Goal: Information Seeking & Learning: Learn about a topic

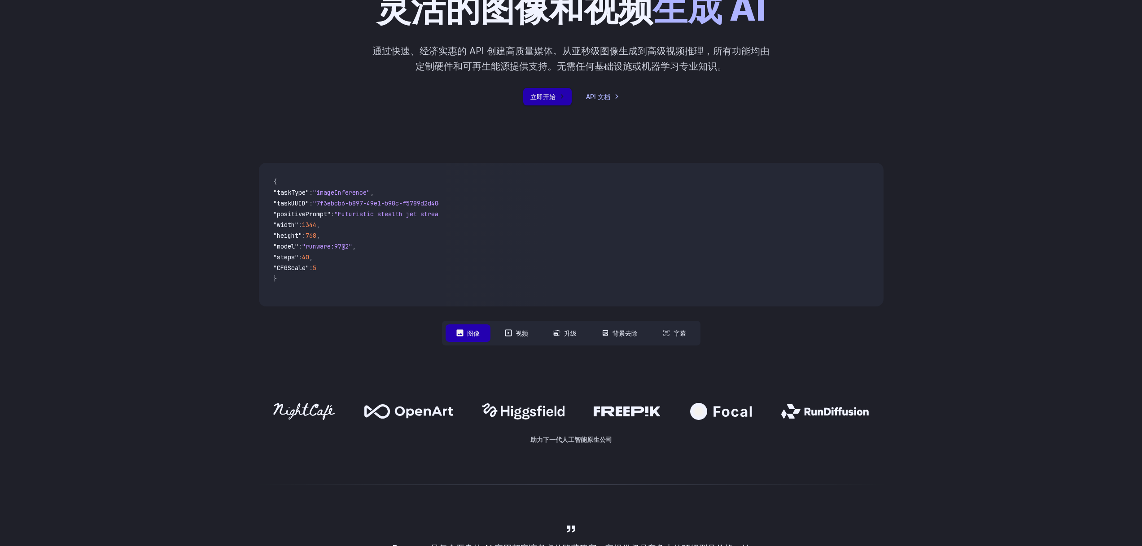
scroll to position [183, 0]
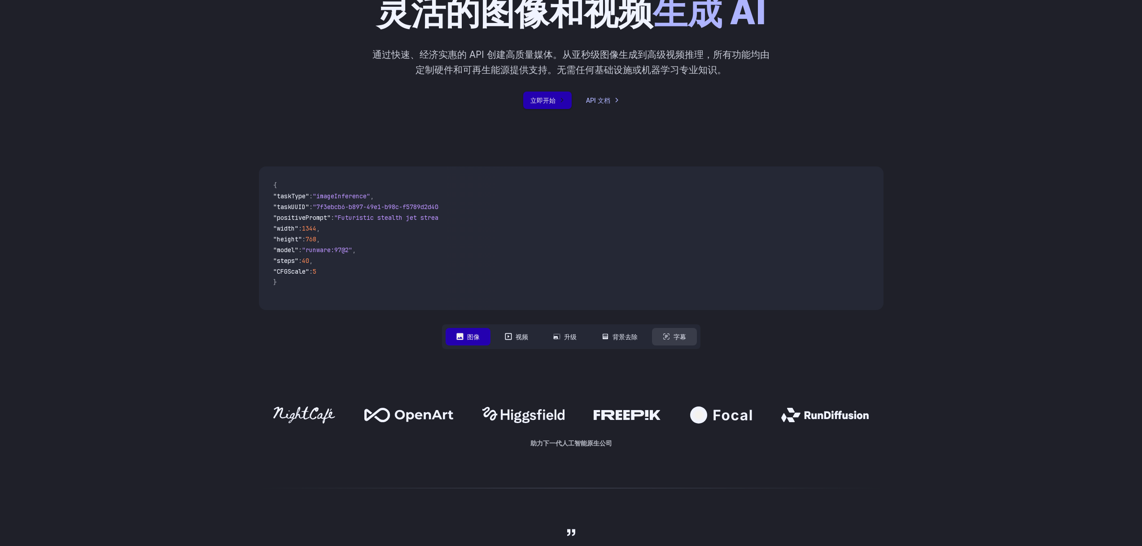
click at [676, 339] on font "字幕" at bounding box center [679, 337] width 13 height 8
click at [677, 336] on font "字幕" at bounding box center [679, 337] width 13 height 8
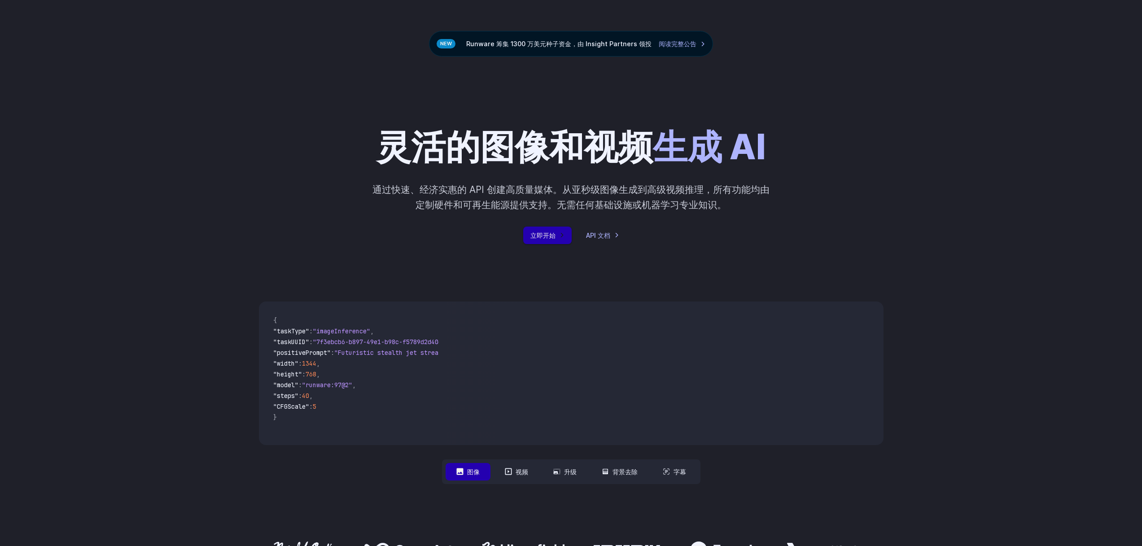
scroll to position [137, 0]
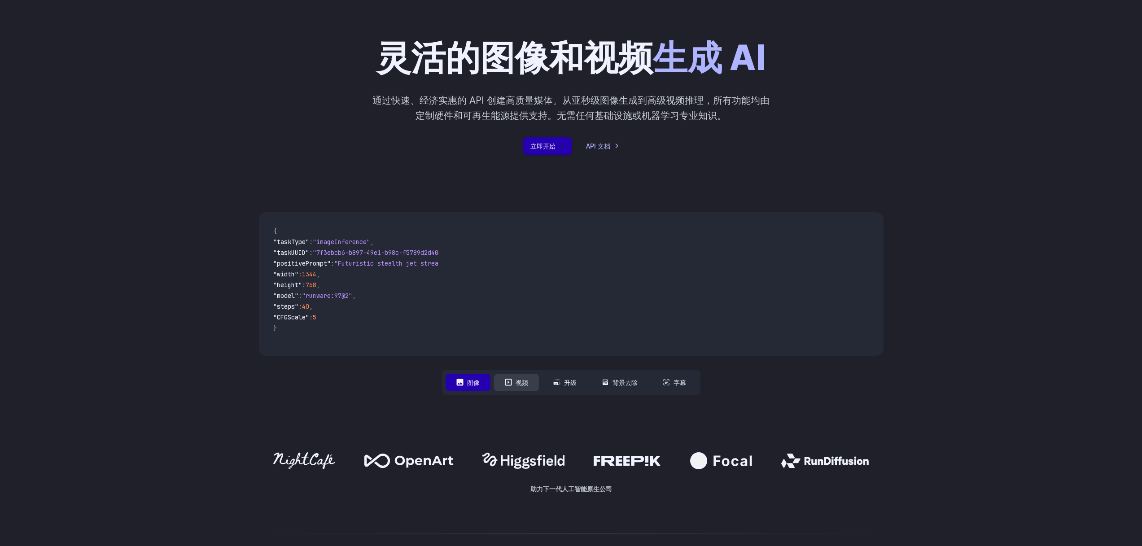
click at [519, 384] on font "视频" at bounding box center [521, 383] width 13 height 8
click at [559, 386] on button "升级" at bounding box center [564, 382] width 45 height 17
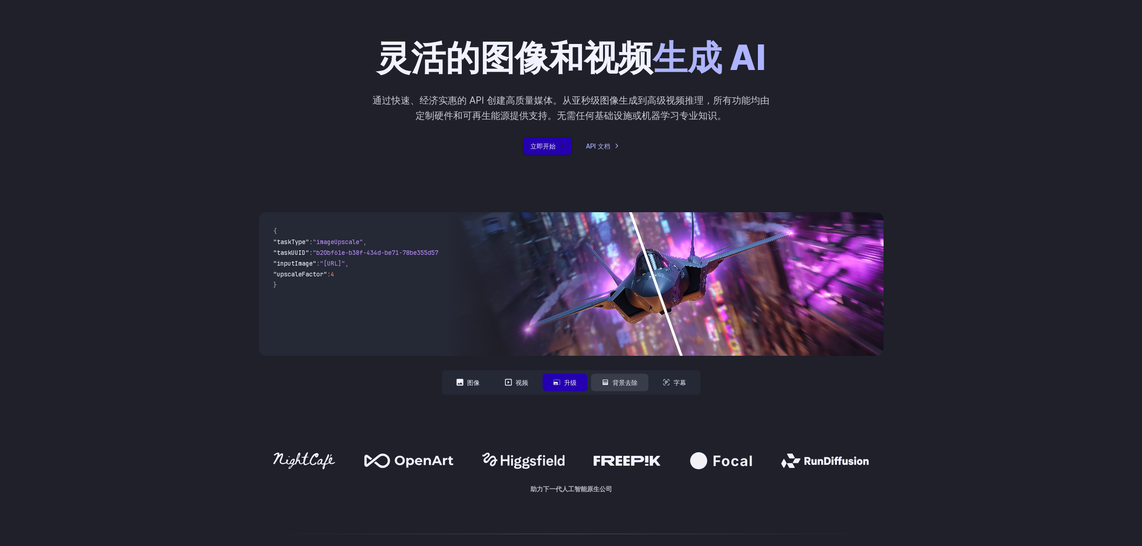
click at [610, 386] on button "背景去除" at bounding box center [619, 382] width 57 height 17
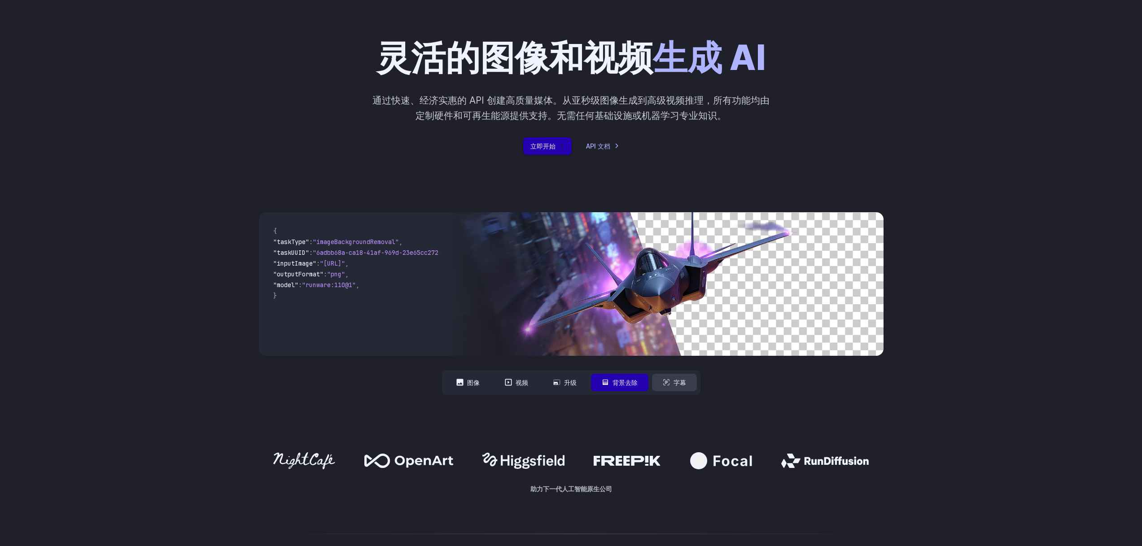
click at [677, 385] on font "字幕" at bounding box center [679, 383] width 13 height 8
click at [564, 385] on font "升级" at bounding box center [570, 383] width 13 height 8
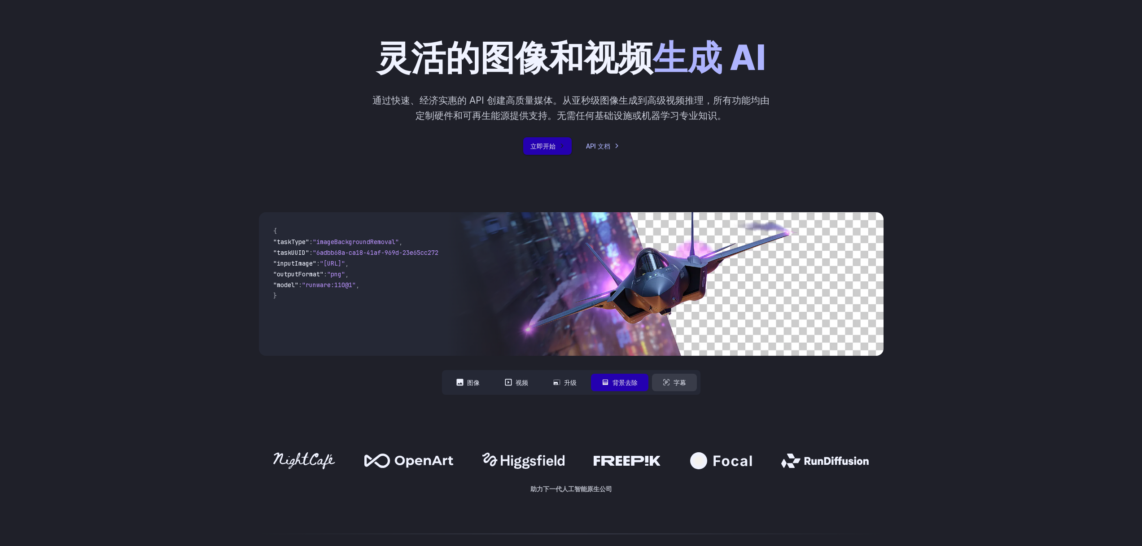
click at [676, 384] on font "字幕" at bounding box center [679, 383] width 13 height 8
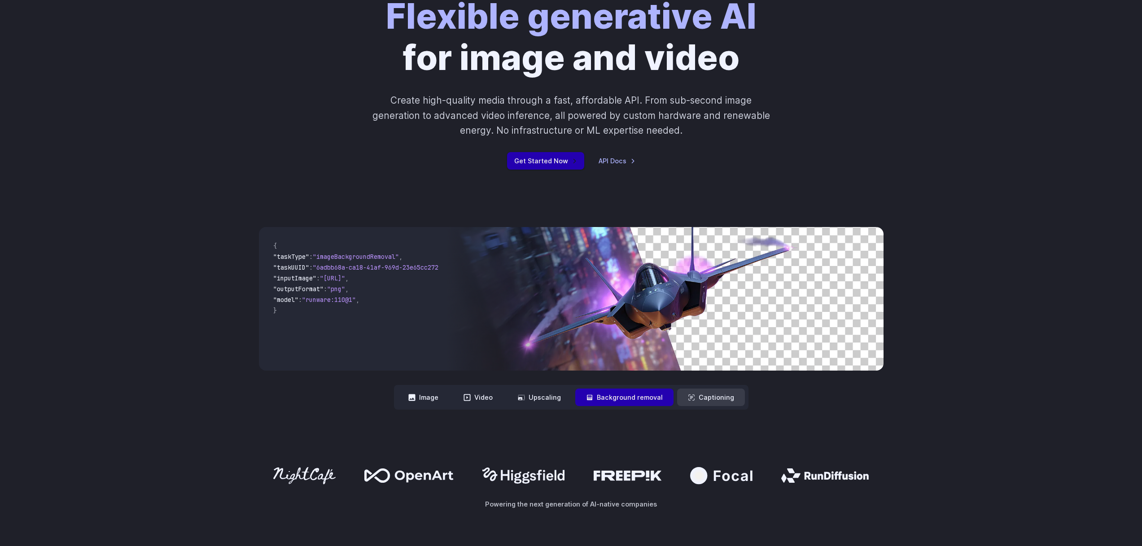
click at [711, 400] on button "Captioning" at bounding box center [711, 397] width 68 height 17
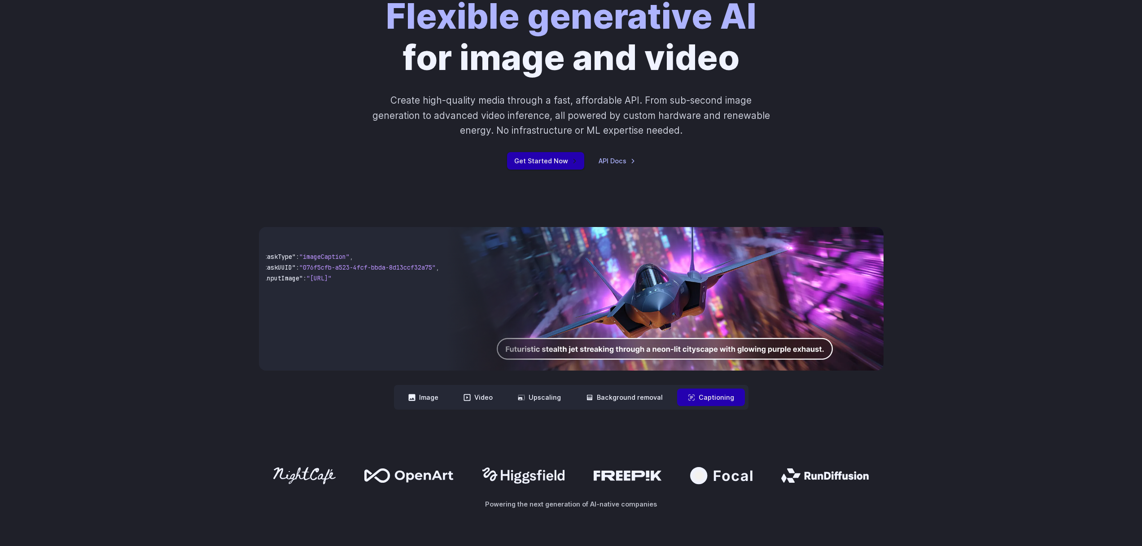
scroll to position [0, 0]
click at [431, 401] on button "Image" at bounding box center [423, 397] width 52 height 17
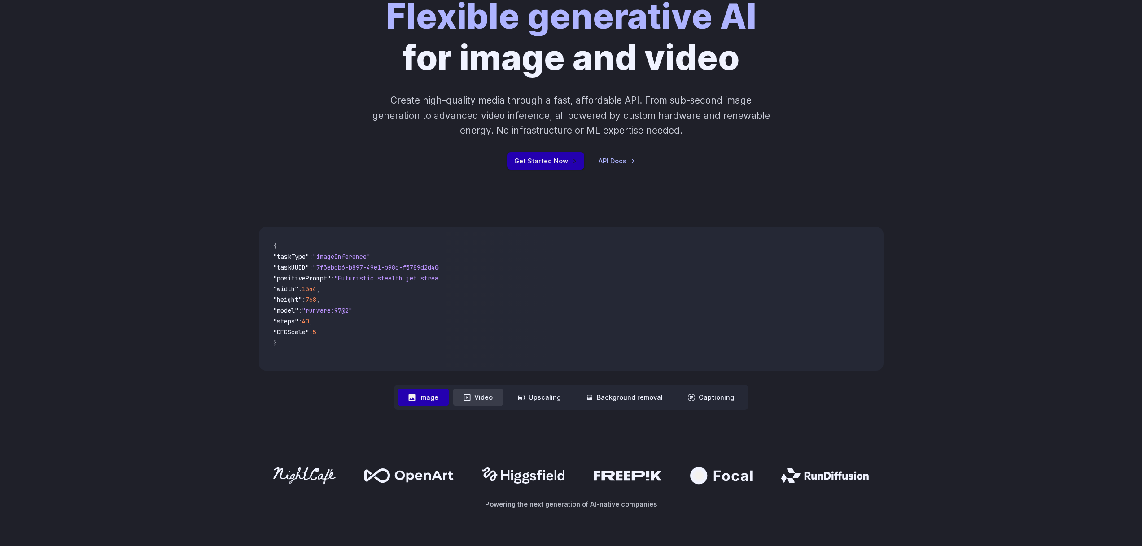
click at [480, 400] on button "Video" at bounding box center [478, 397] width 51 height 17
click at [544, 401] on button "Upscaling" at bounding box center [539, 397] width 65 height 17
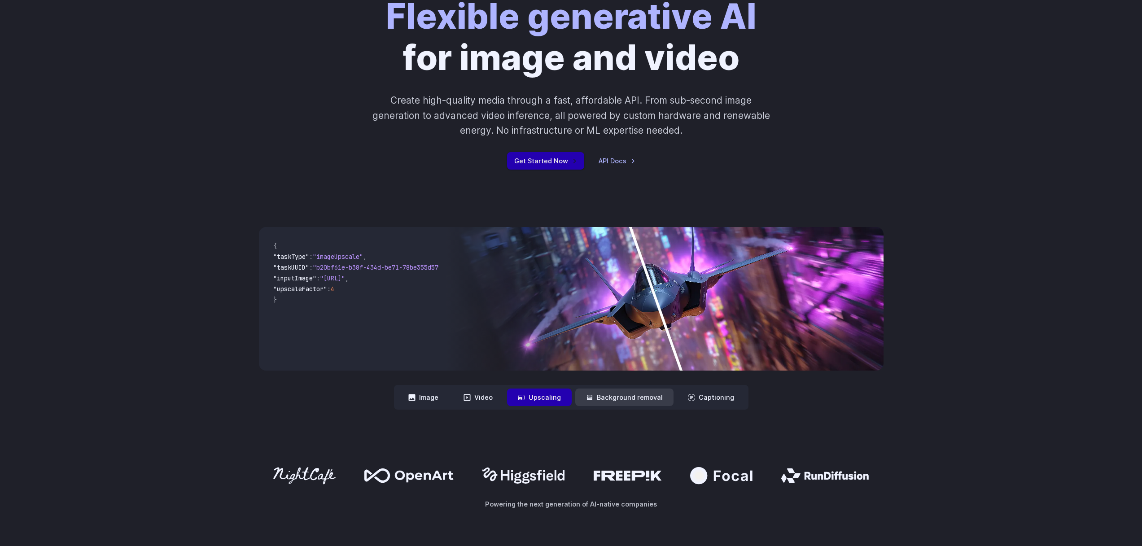
click at [638, 400] on button "Background removal" at bounding box center [624, 397] width 98 height 17
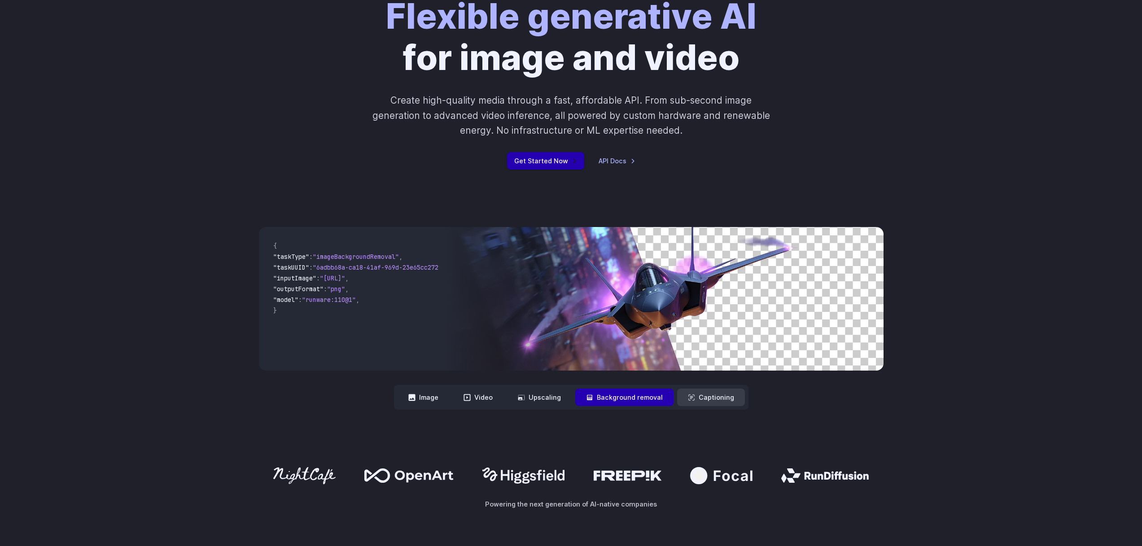
click at [717, 397] on button "Captioning" at bounding box center [711, 397] width 68 height 17
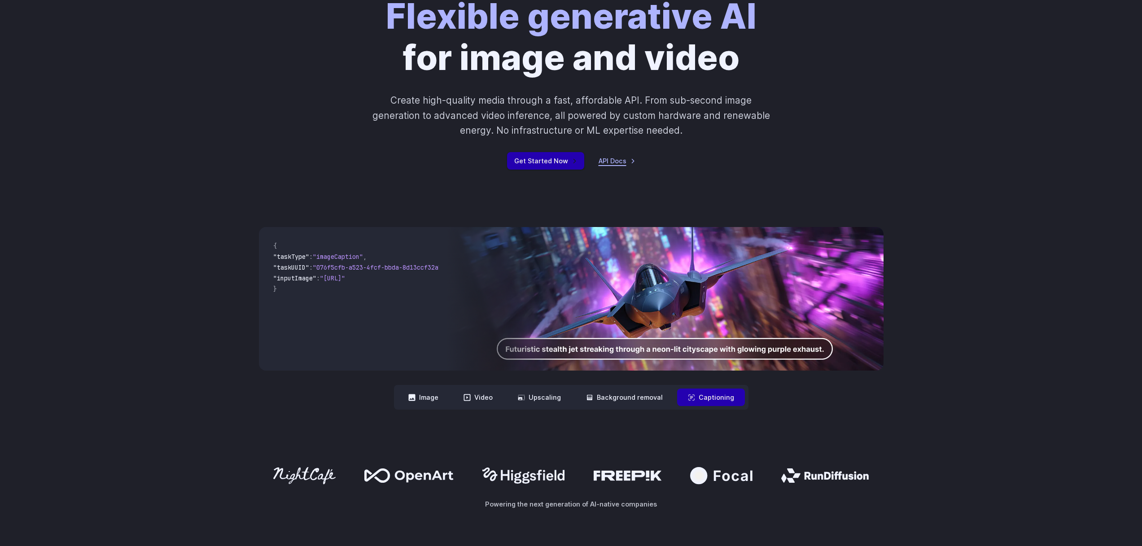
click at [611, 161] on link "API Docs" at bounding box center [616, 161] width 37 height 10
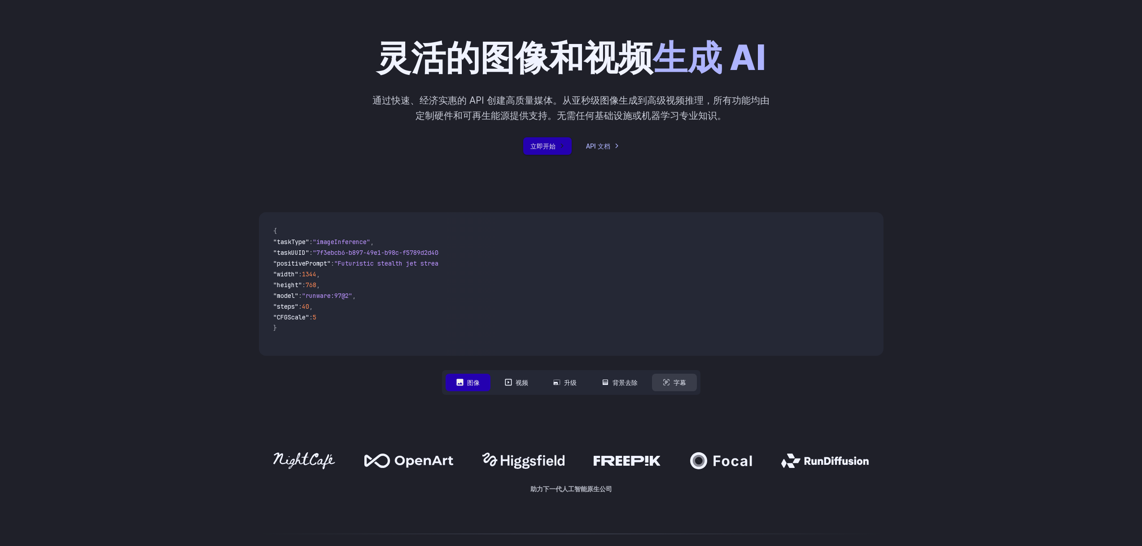
click at [678, 384] on font "字幕" at bounding box center [679, 383] width 13 height 8
click at [532, 146] on font "立即开始" at bounding box center [542, 146] width 25 height 8
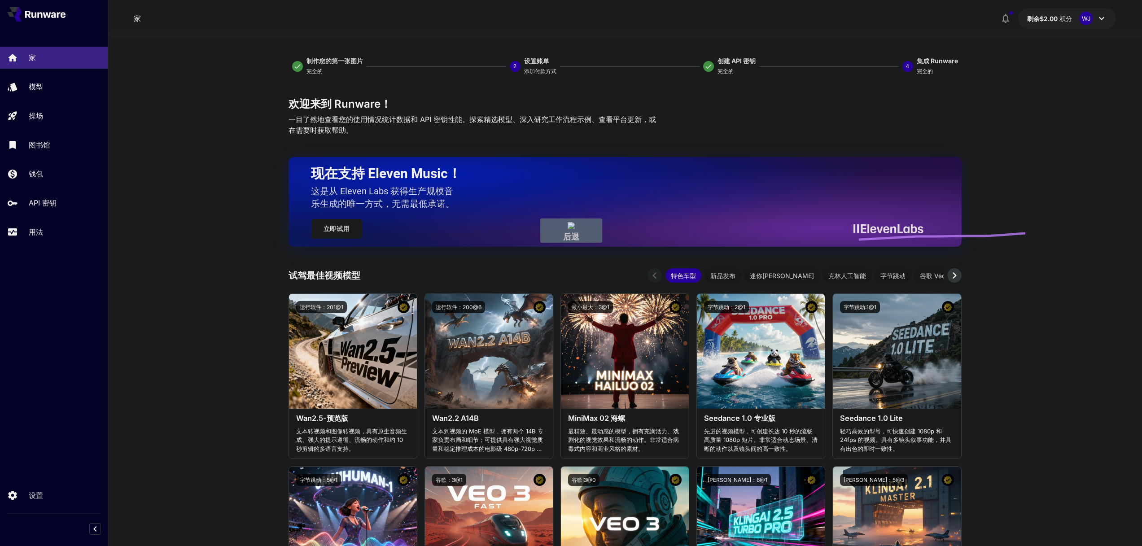
drag, startPoint x: 1025, startPoint y: 233, endPoint x: 244, endPoint y: 260, distance: 782.0
